Goal: Information Seeking & Learning: Learn about a topic

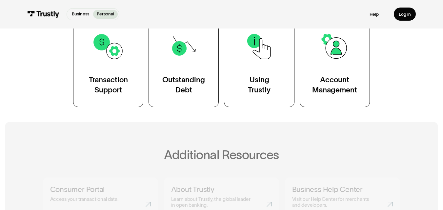
scroll to position [150, 0]
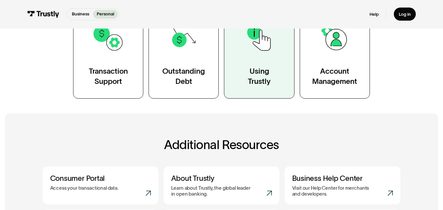
click at [274, 82] on link "Using Trustly" at bounding box center [259, 54] width 70 height 90
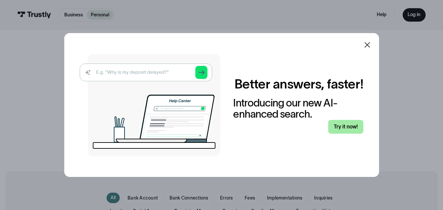
click at [356, 127] on link "Try it now!" at bounding box center [345, 127] width 35 height 14
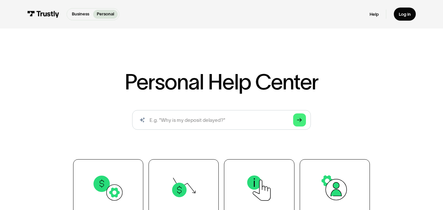
click at [48, 12] on img at bounding box center [43, 14] width 32 height 7
